Goal: Check status: Check status

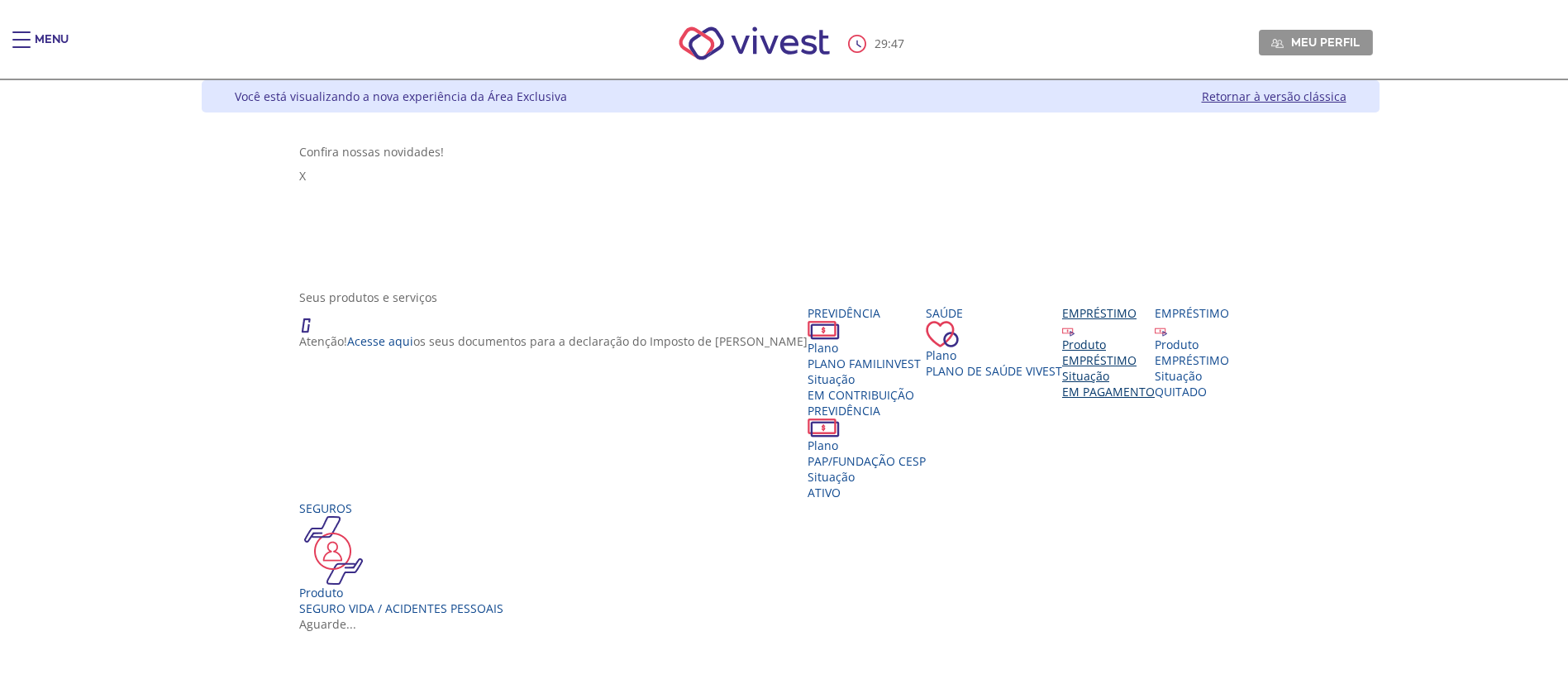
click at [1155, 398] on span "EM PAGAMENTO" at bounding box center [1108, 392] width 92 height 16
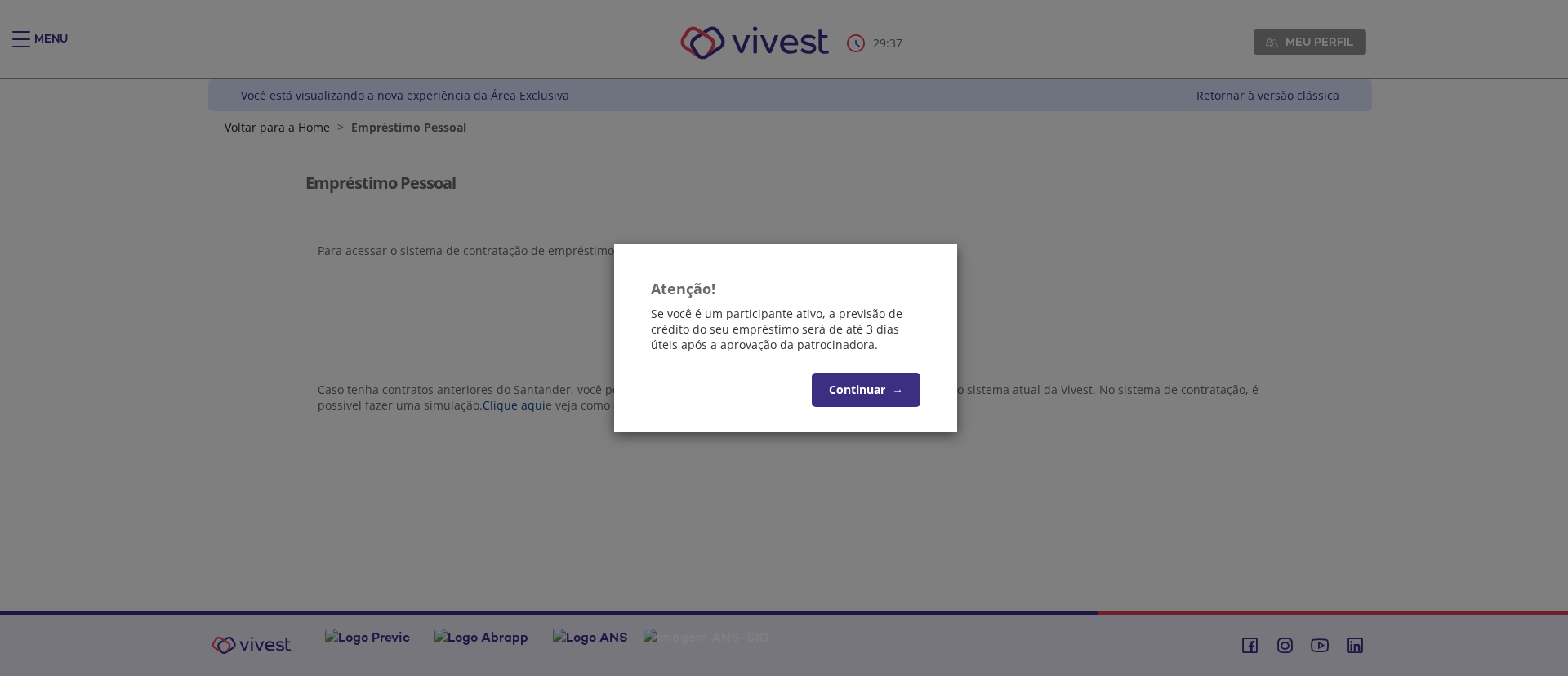
click at [844, 386] on button "Continuar →" at bounding box center [866, 389] width 109 height 35
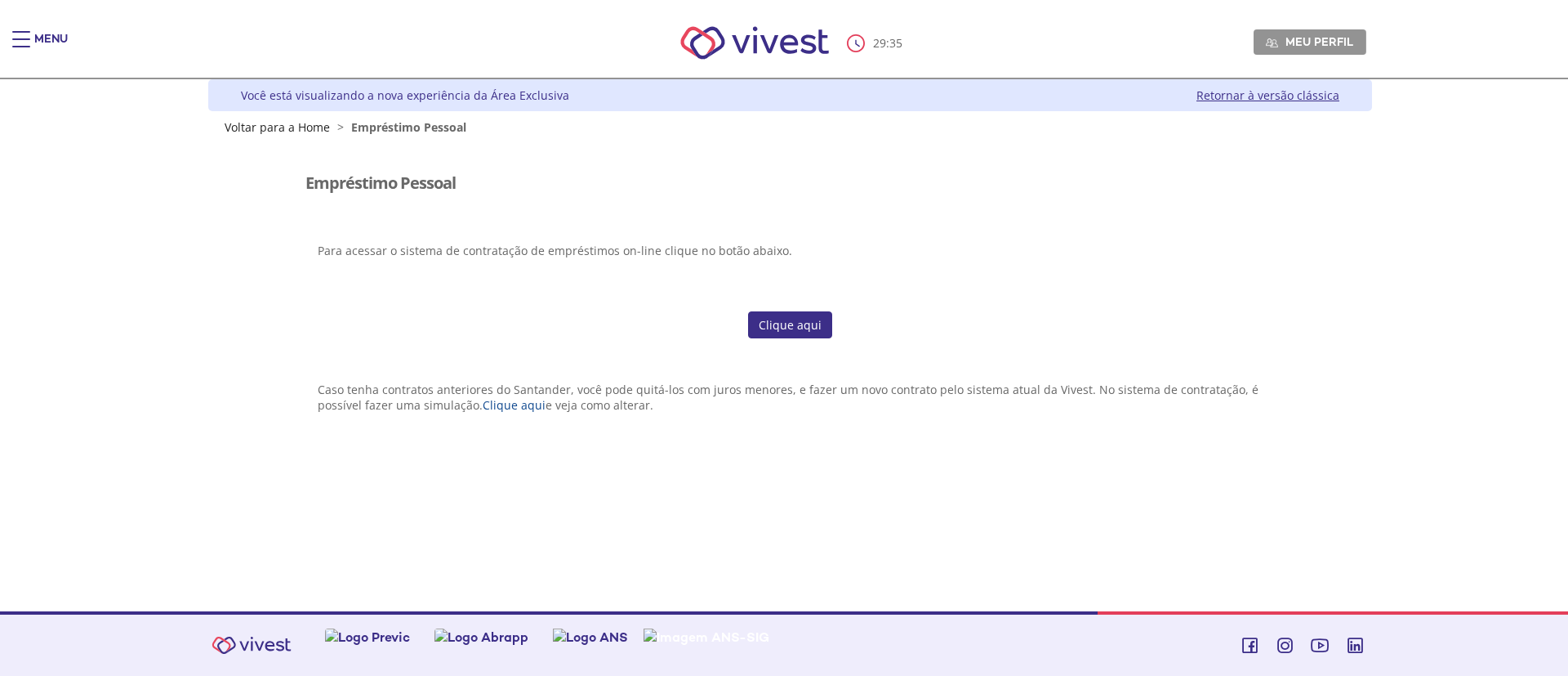
click at [799, 315] on link "Clique aqui" at bounding box center [790, 324] width 84 height 27
